Goal: Find specific page/section: Find specific page/section

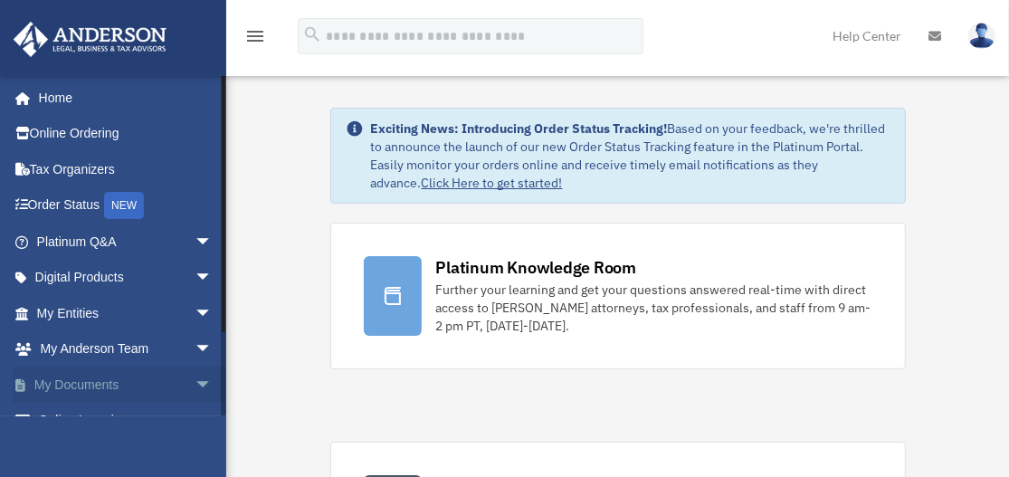
click at [104, 382] on link "My Documents arrow_drop_down" at bounding box center [126, 385] width 227 height 36
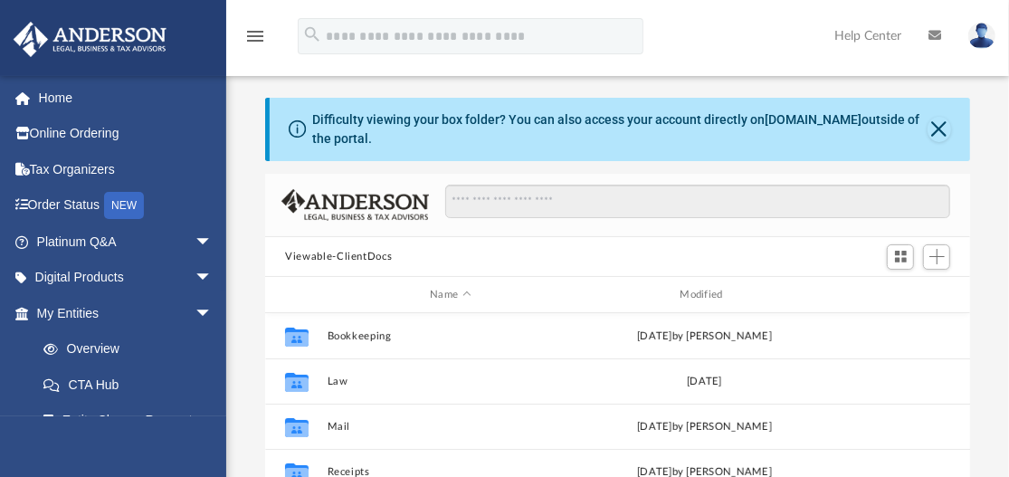
scroll to position [397, 691]
click at [769, 129] on div "Difficulty viewing your box folder? You can also access your account directly o…" at bounding box center [620, 129] width 615 height 38
click at [770, 137] on div "Difficulty viewing your box folder? You can also access your account directly o…" at bounding box center [620, 129] width 615 height 38
click at [756, 145] on div "Difficulty viewing your box folder? You can also access your account directly o…" at bounding box center [620, 129] width 615 height 38
click at [638, 126] on div "Difficulty viewing your box folder? You can also access your account directly o…" at bounding box center [620, 129] width 615 height 38
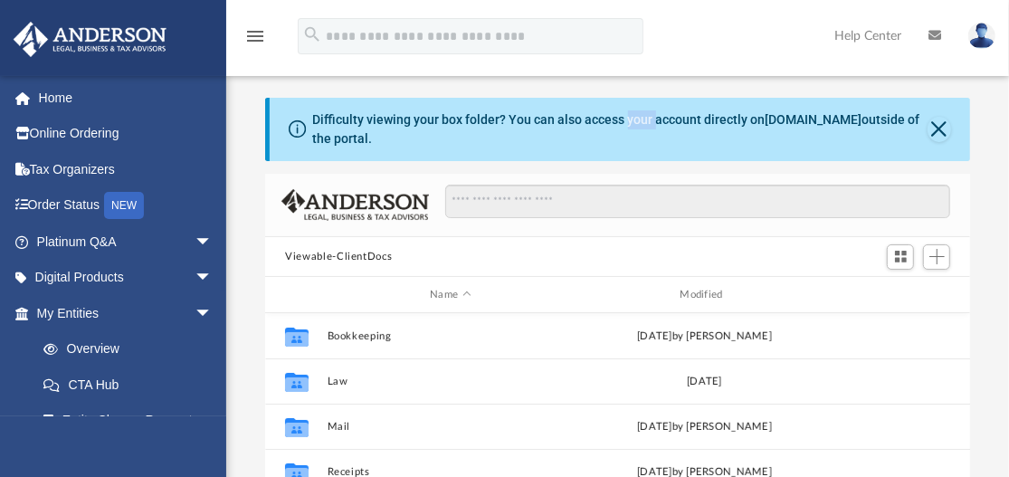
click at [638, 126] on div "Difficulty viewing your box folder? You can also access your account directly o…" at bounding box center [620, 129] width 615 height 38
drag, startPoint x: 638, startPoint y: 126, endPoint x: 640, endPoint y: 147, distance: 20.9
click at [640, 147] on div "Difficulty viewing your box folder? You can also access your account directly o…" at bounding box center [620, 129] width 615 height 38
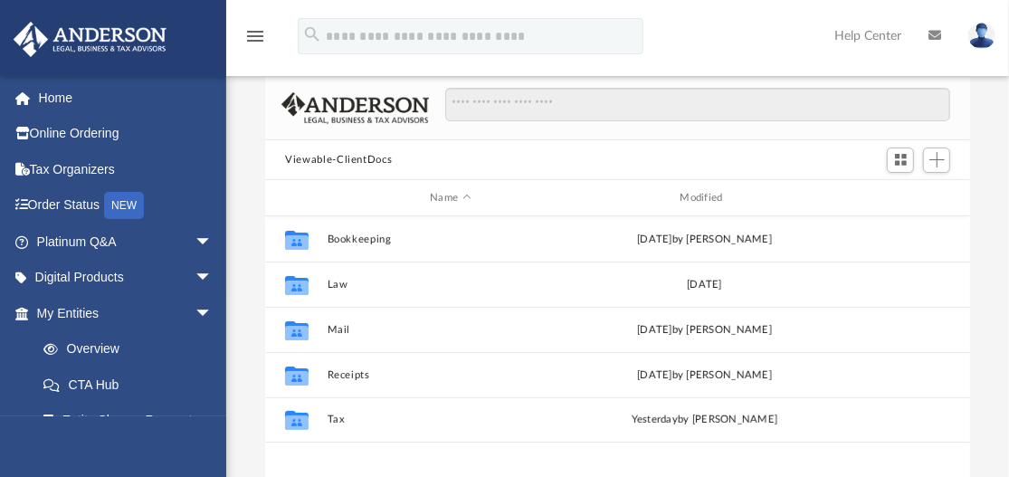
scroll to position [0, 0]
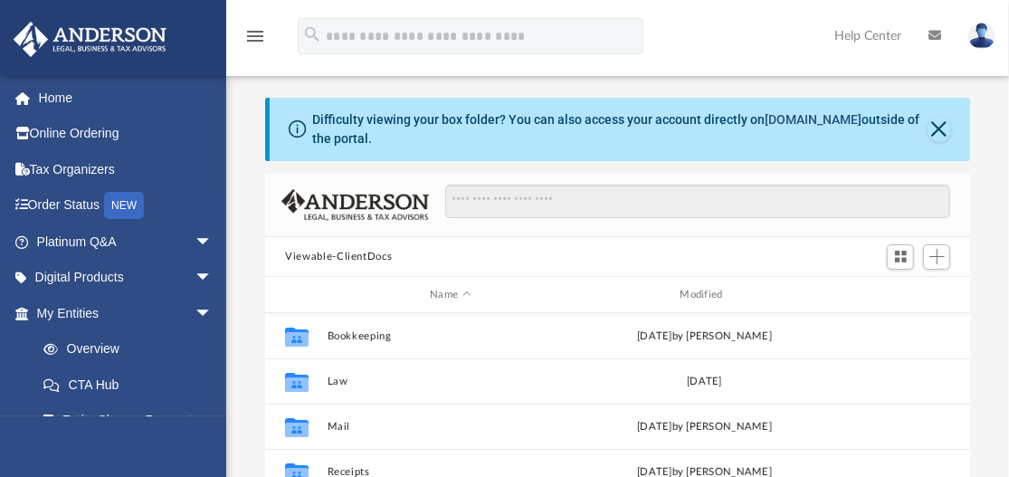
click at [794, 117] on link "box.com" at bounding box center [814, 119] width 97 height 14
